Goal: Find specific page/section: Find specific page/section

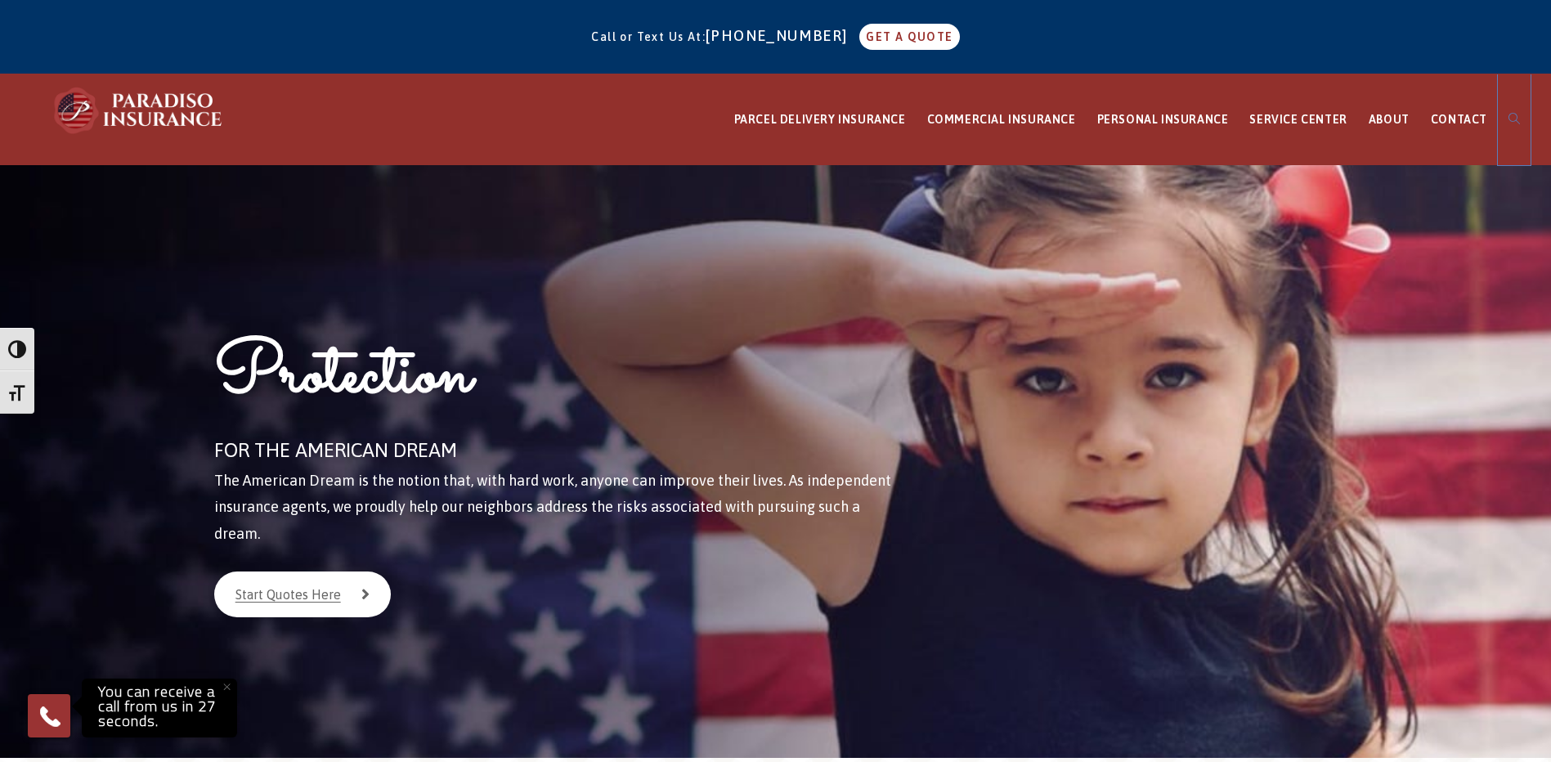
click at [1513, 110] on link "Toggle website search" at bounding box center [1514, 119] width 33 height 91
type input "intranet"
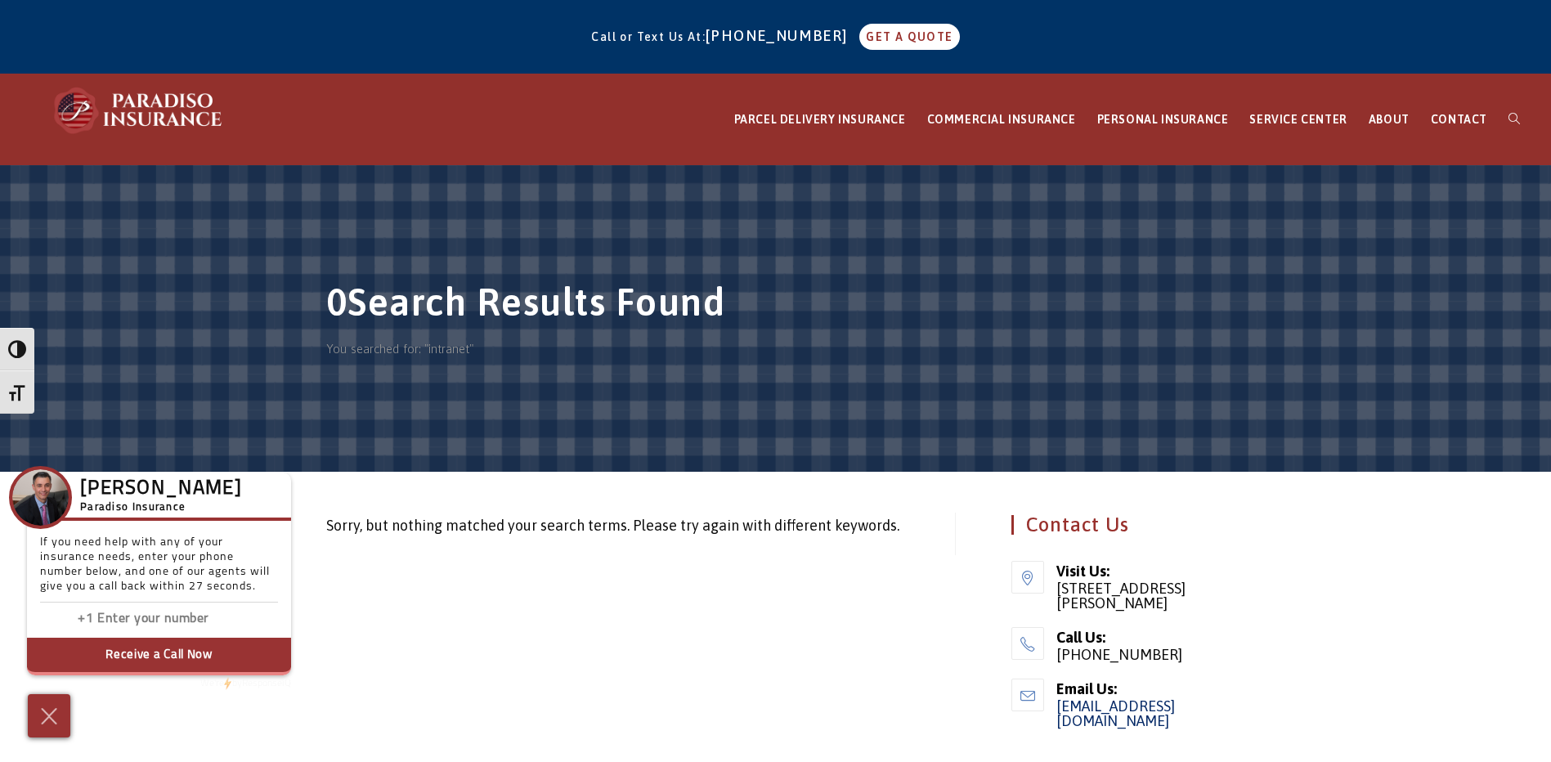
click at [86, 84] on div at bounding box center [139, 110] width 180 height 73
click at [123, 120] on img at bounding box center [139, 110] width 180 height 49
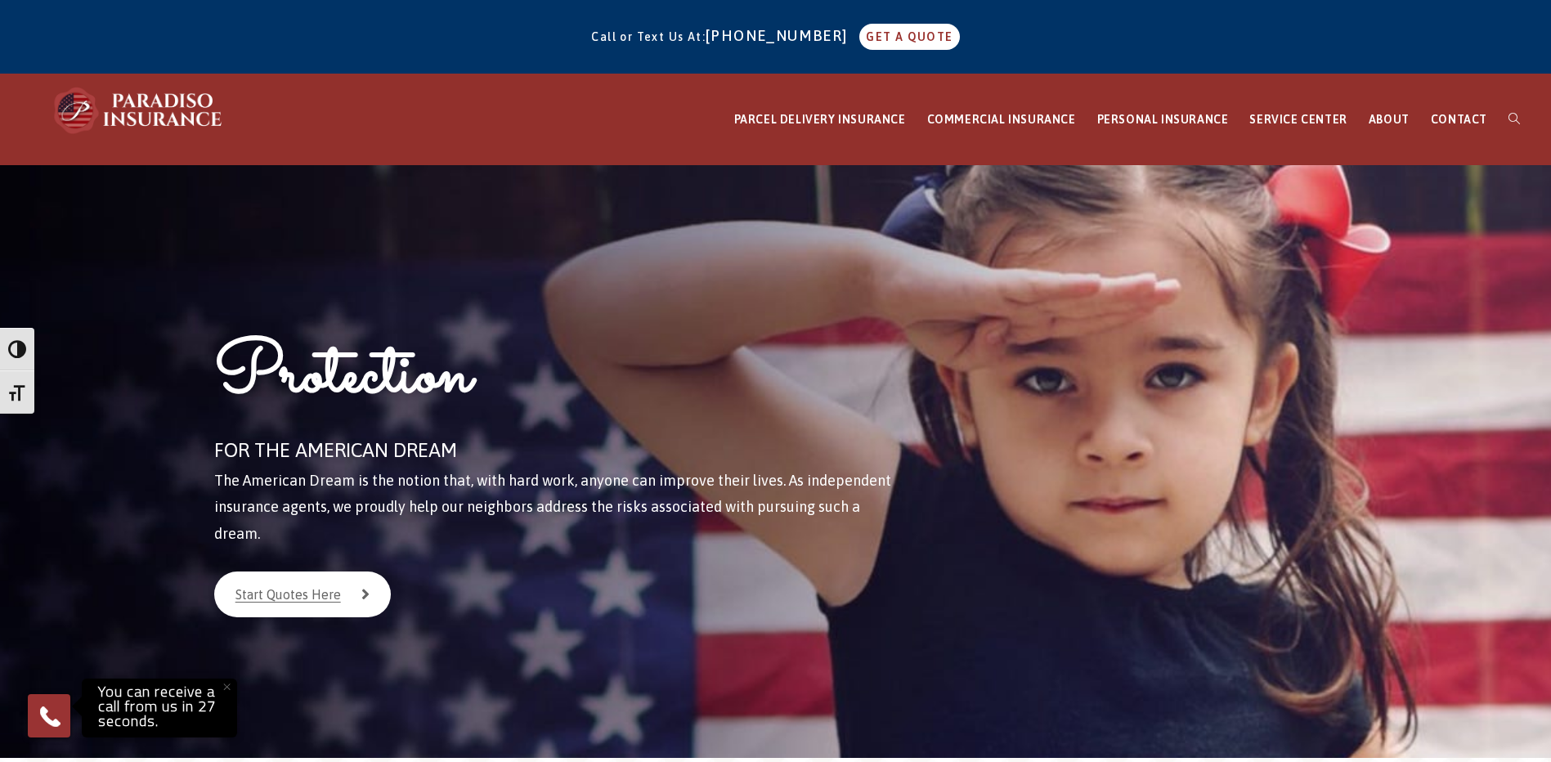
drag, startPoint x: 738, startPoint y: 341, endPoint x: 707, endPoint y: 113, distance: 230.2
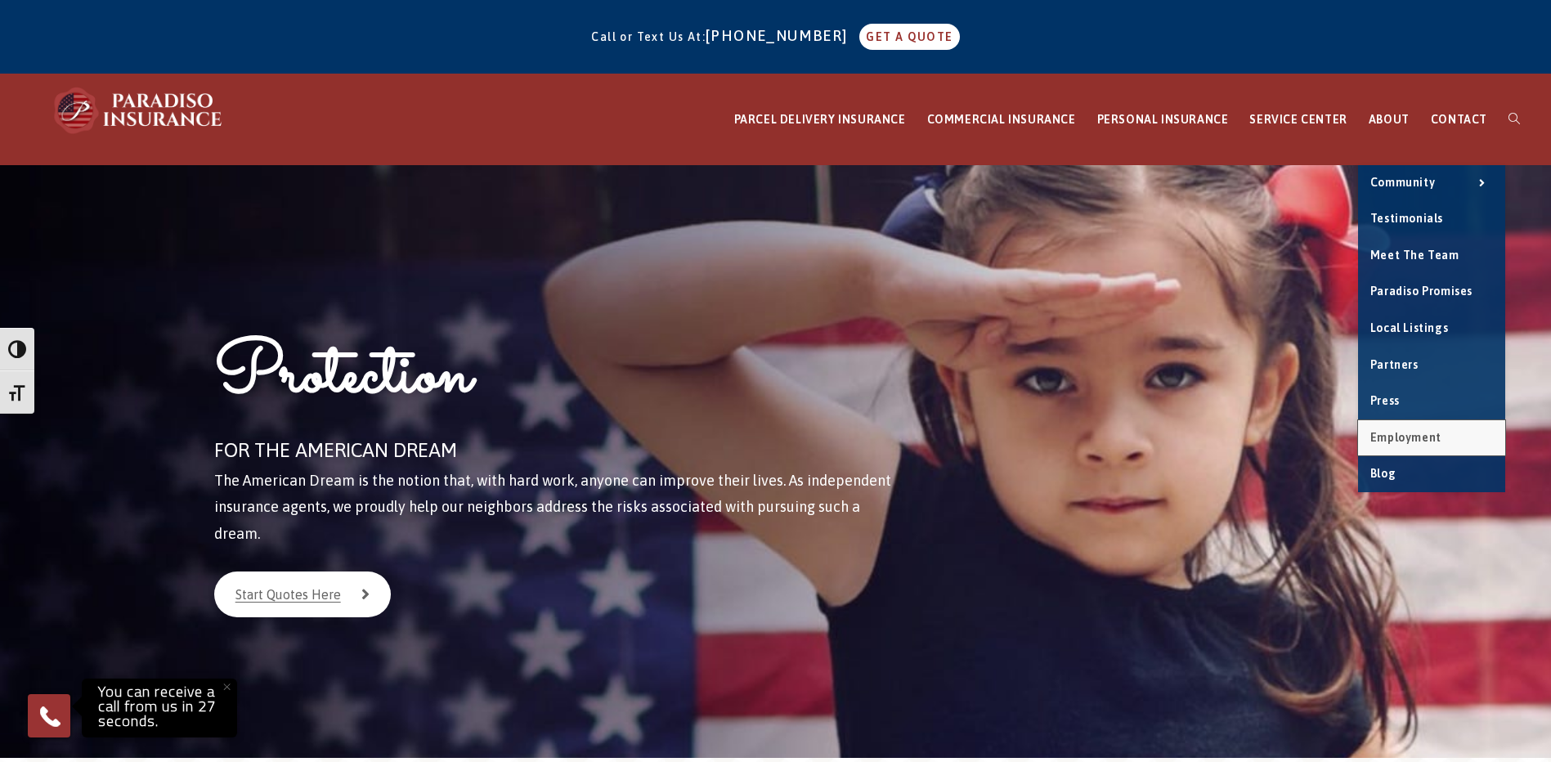
click at [1425, 429] on link "Employment" at bounding box center [1431, 438] width 147 height 36
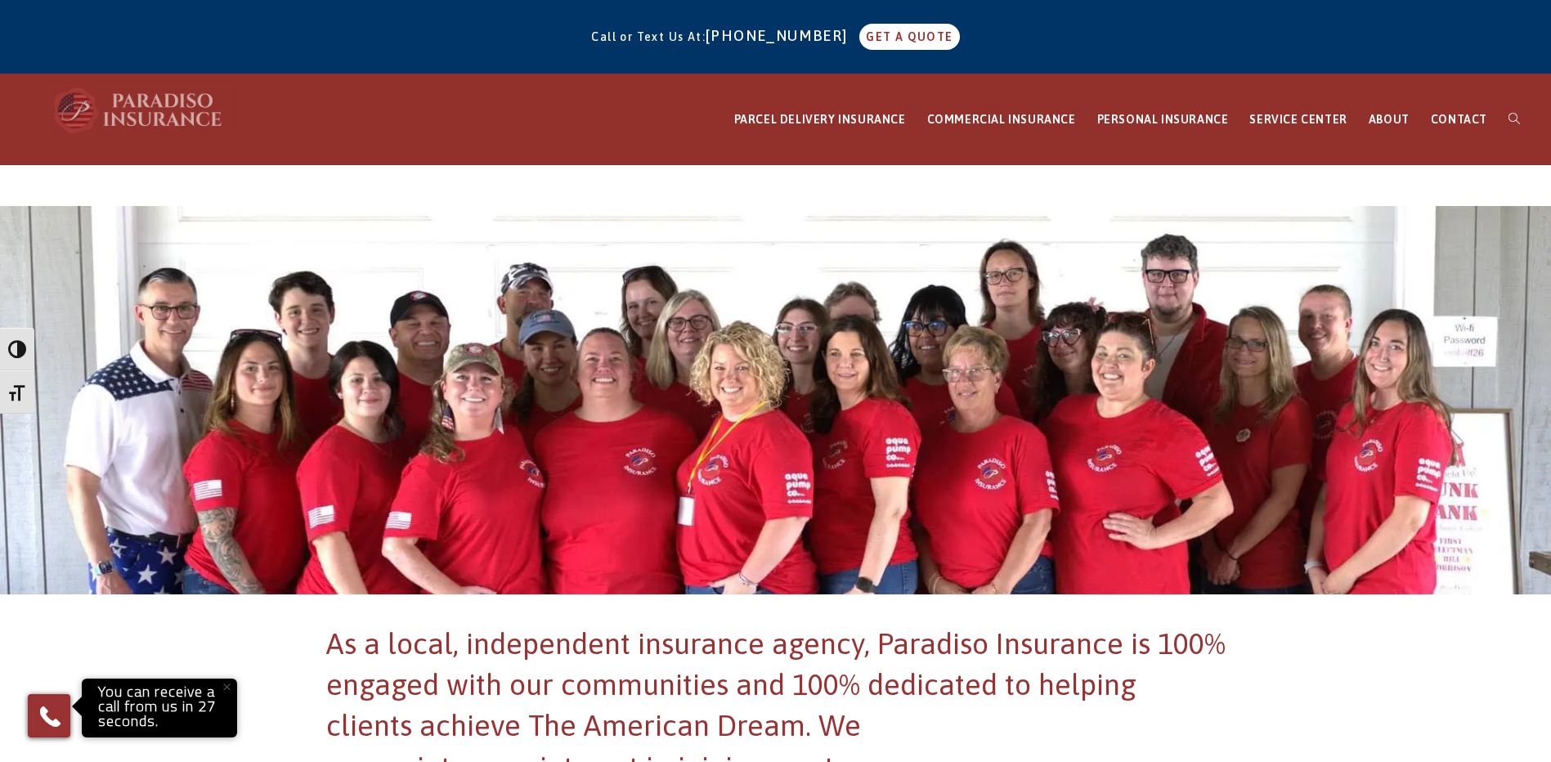
click at [190, 102] on img at bounding box center [139, 110] width 180 height 49
